Goal: Information Seeking & Learning: Learn about a topic

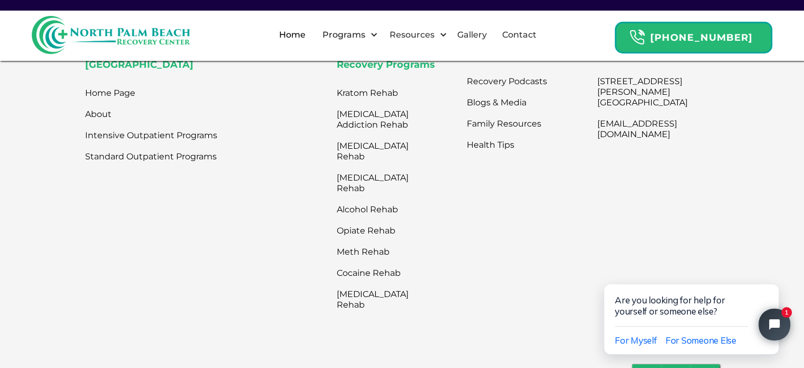
scroll to position [3455, 0]
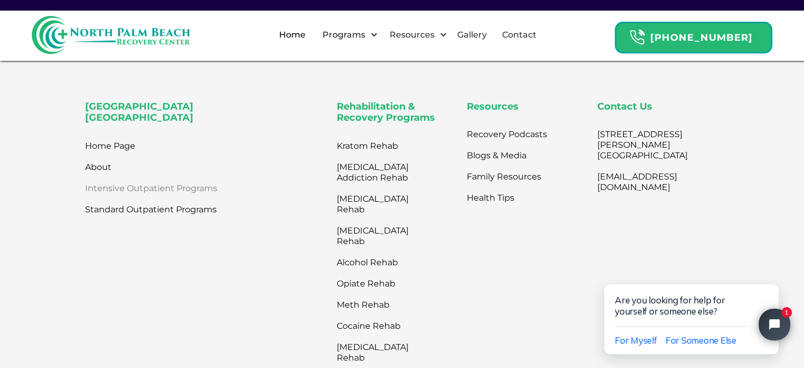
click at [102, 178] on link "Intensive Outpatient Programs" at bounding box center [151, 188] width 132 height 21
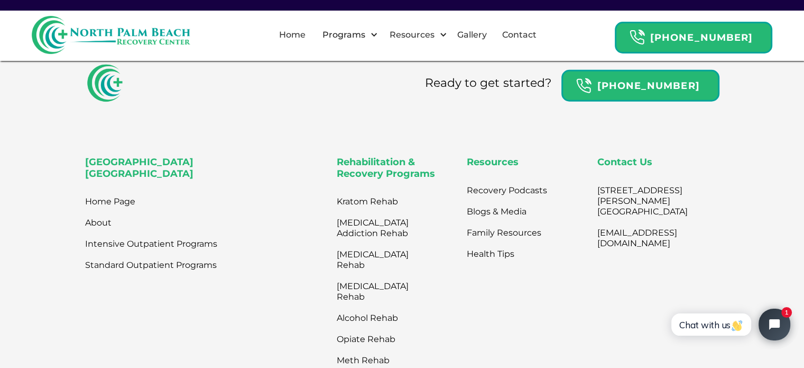
scroll to position [2962, 0]
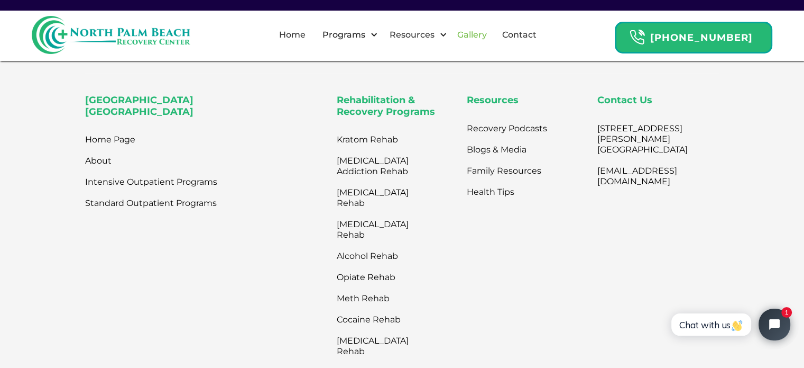
click at [482, 33] on link "Gallery" at bounding box center [472, 35] width 42 height 34
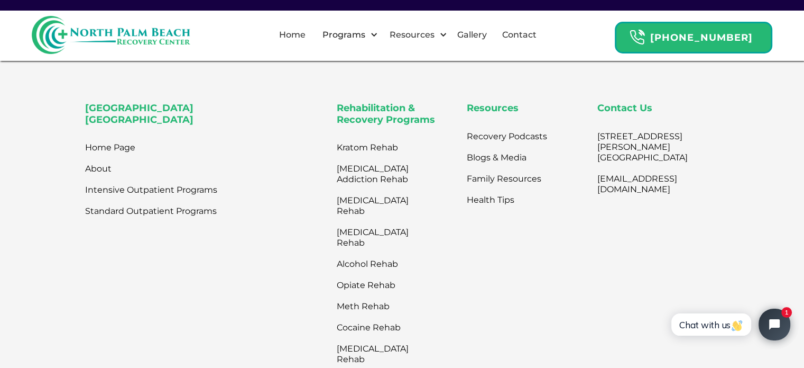
scroll to position [1396, 0]
